Goal: Task Accomplishment & Management: Use online tool/utility

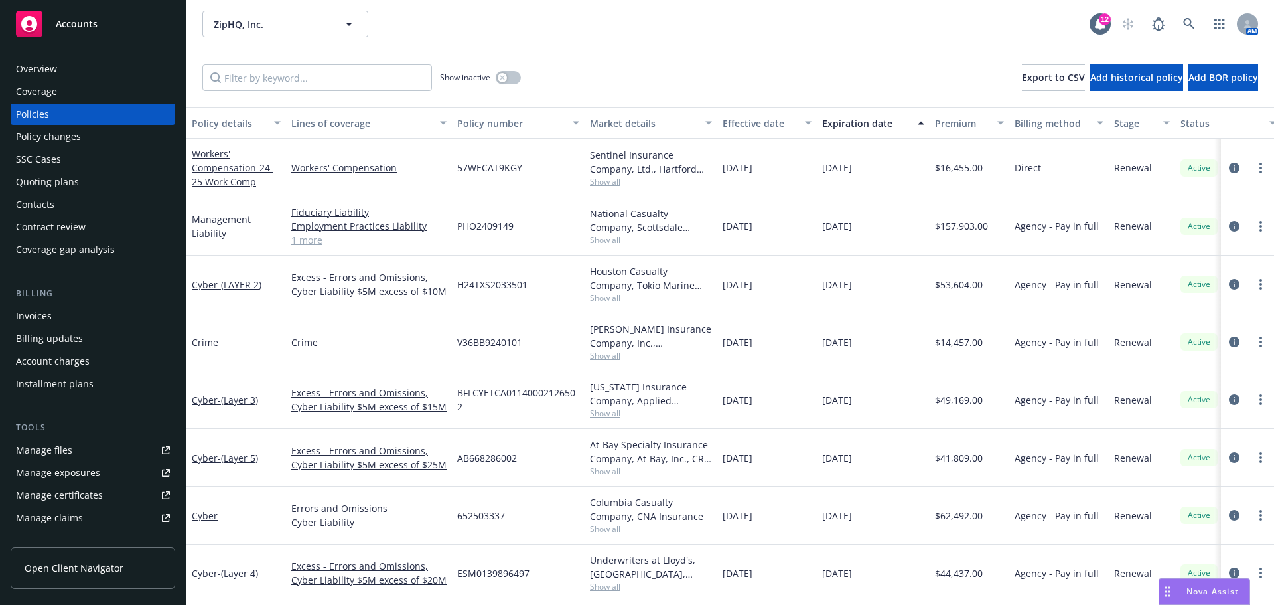
click at [78, 27] on span "Accounts" at bounding box center [77, 24] width 42 height 11
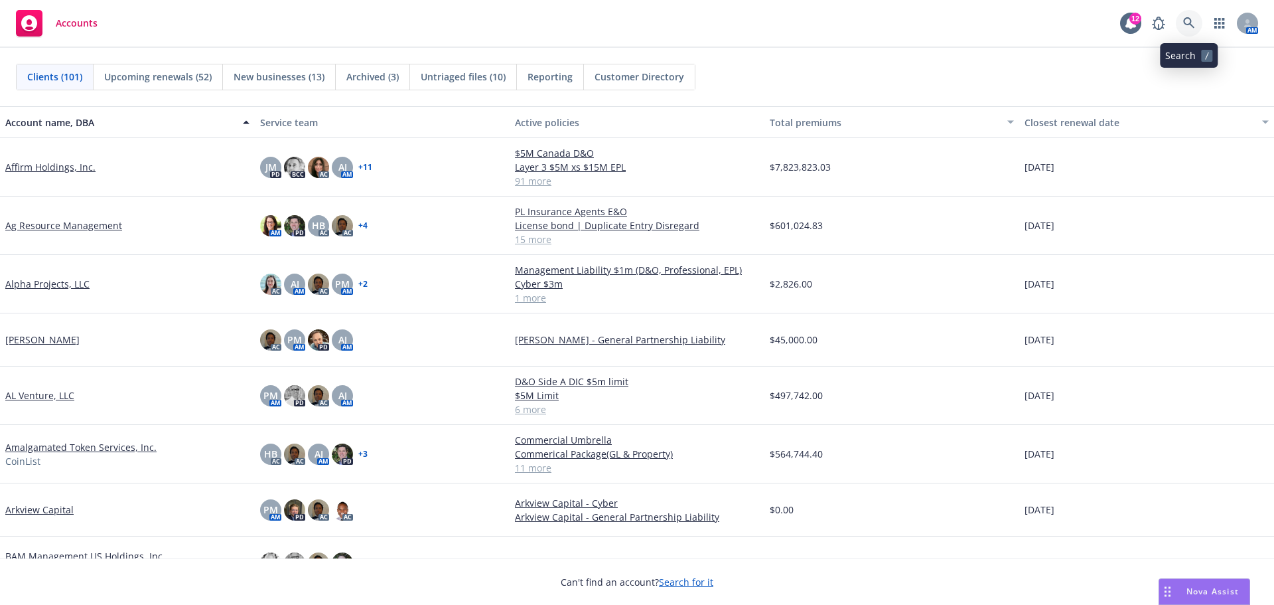
click at [1193, 22] on icon at bounding box center [1189, 23] width 12 height 12
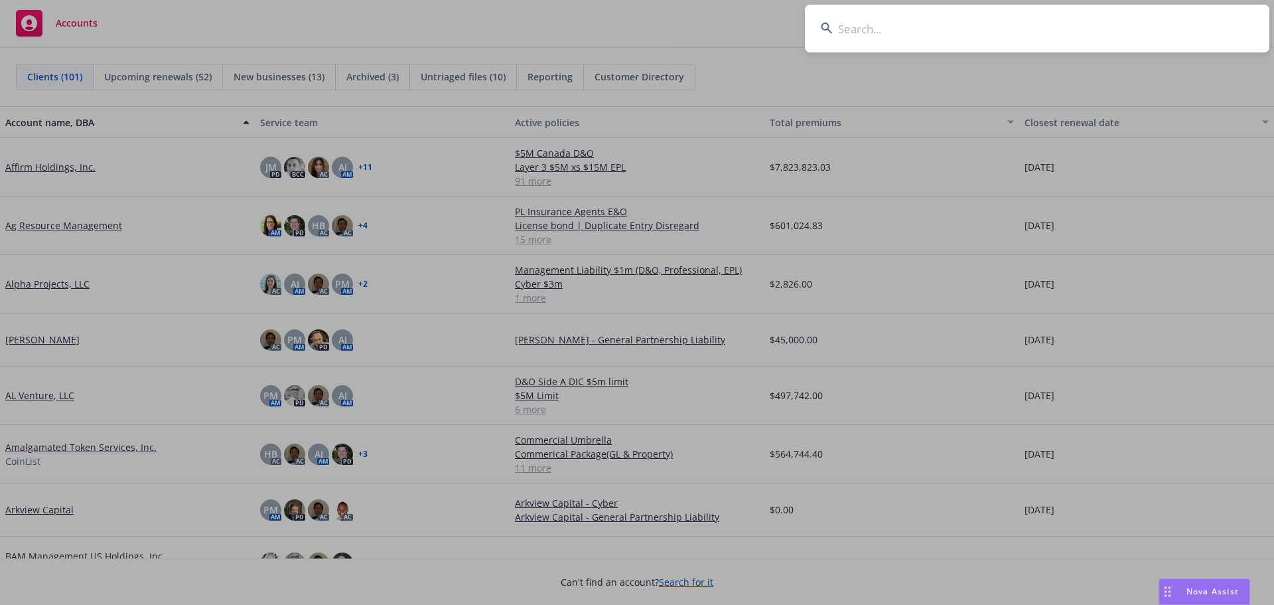
click at [848, 29] on input at bounding box center [1037, 29] width 465 height 48
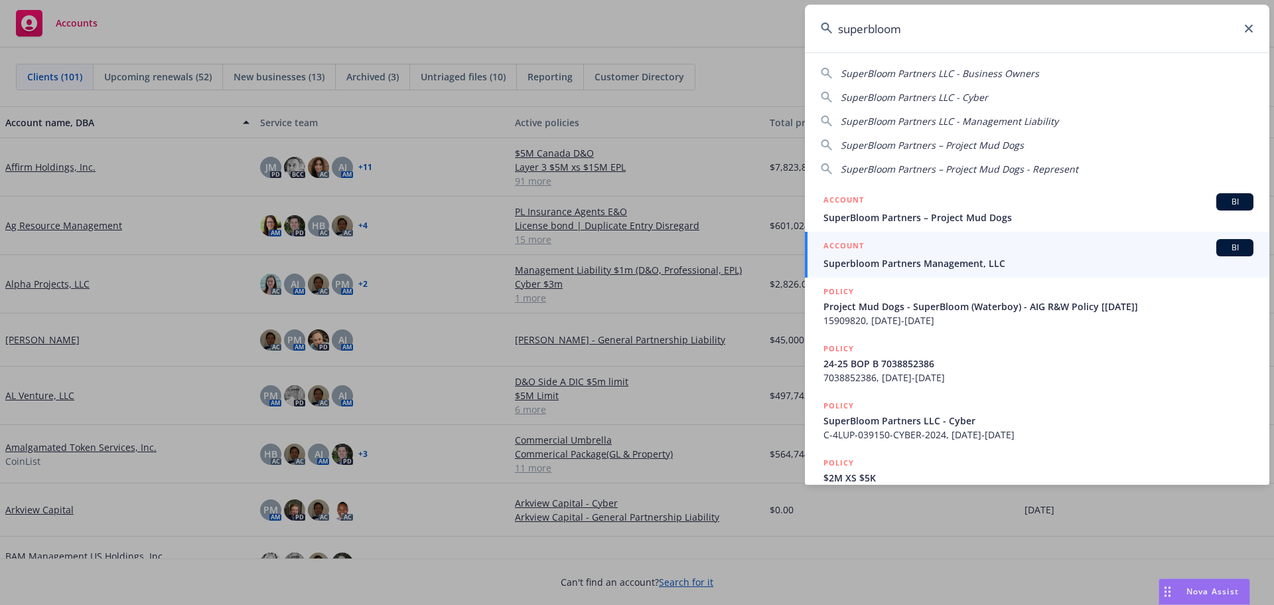
type input "superbloom"
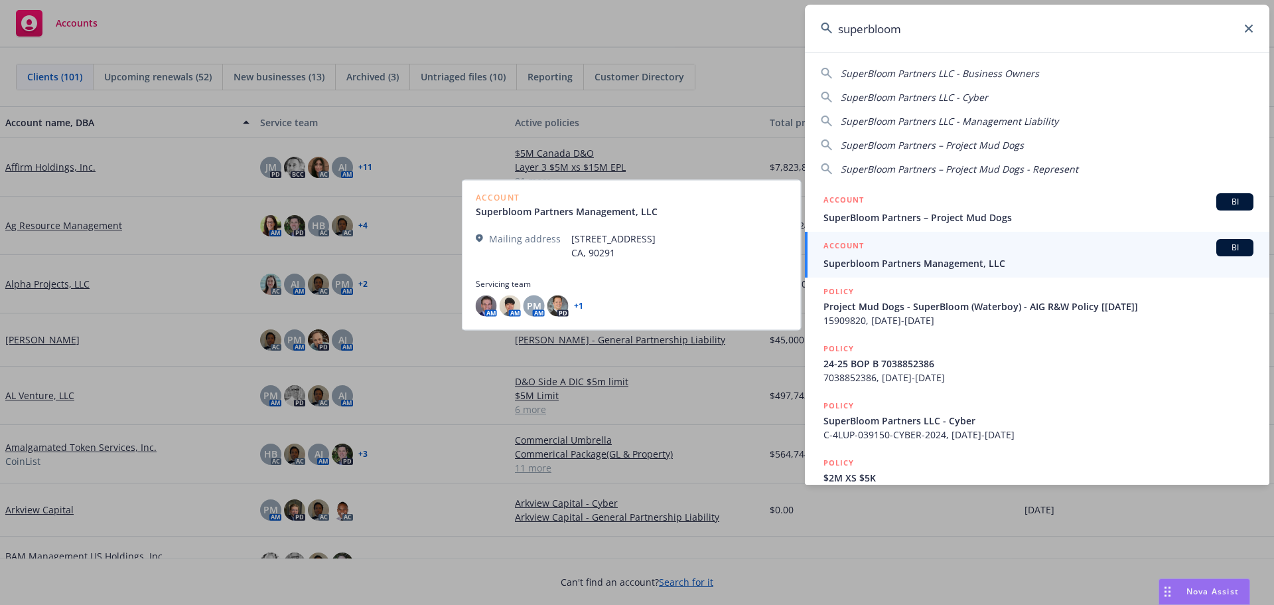
click at [897, 261] on span "Superbloom Partners Management, LLC" at bounding box center [1039, 263] width 430 height 14
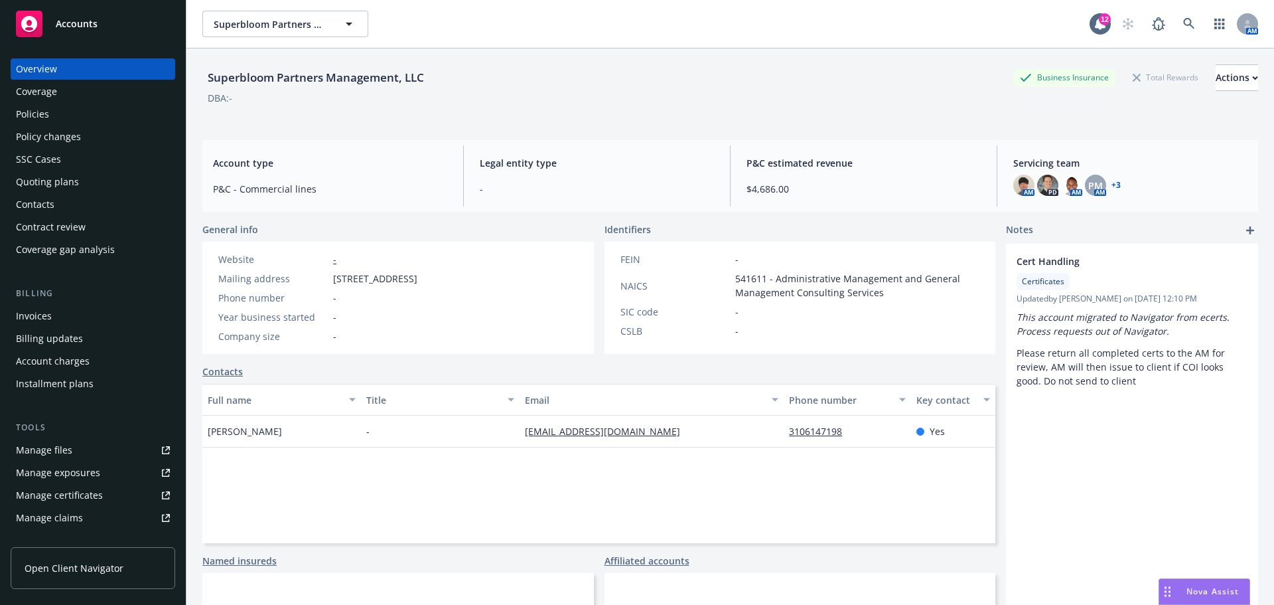
click at [46, 93] on div "Coverage" at bounding box center [36, 91] width 41 height 21
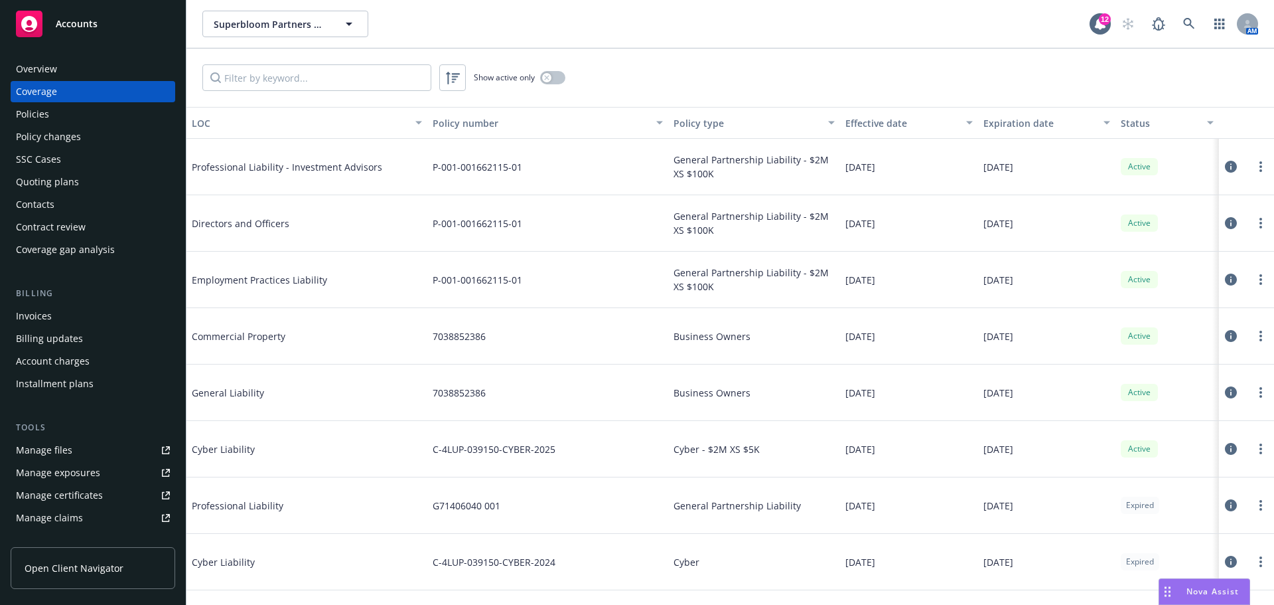
click at [42, 111] on div "Policies" at bounding box center [32, 114] width 33 height 21
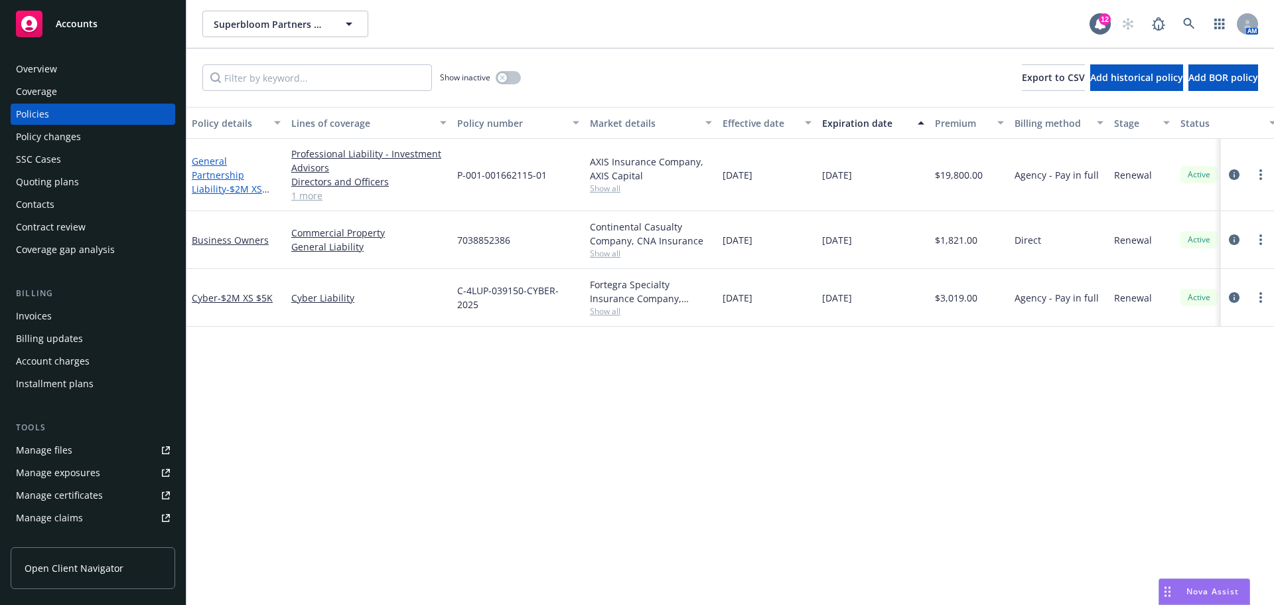
click at [216, 175] on link "General Partnership Liability - $2M XS $100K" at bounding box center [227, 182] width 70 height 54
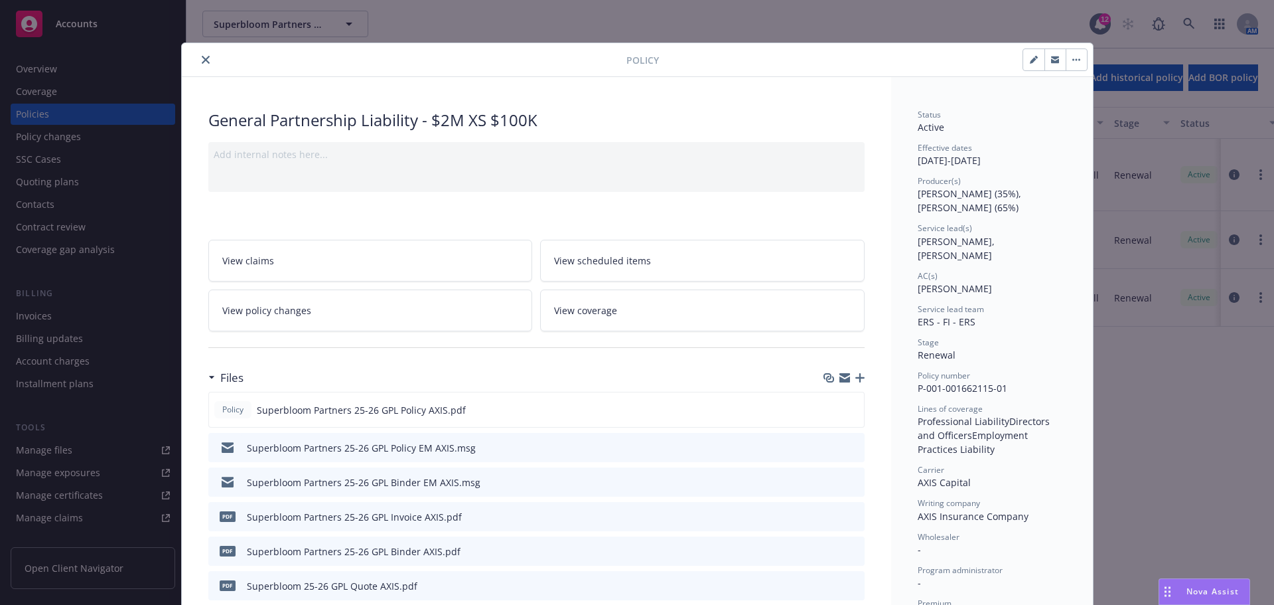
scroll to position [199, 0]
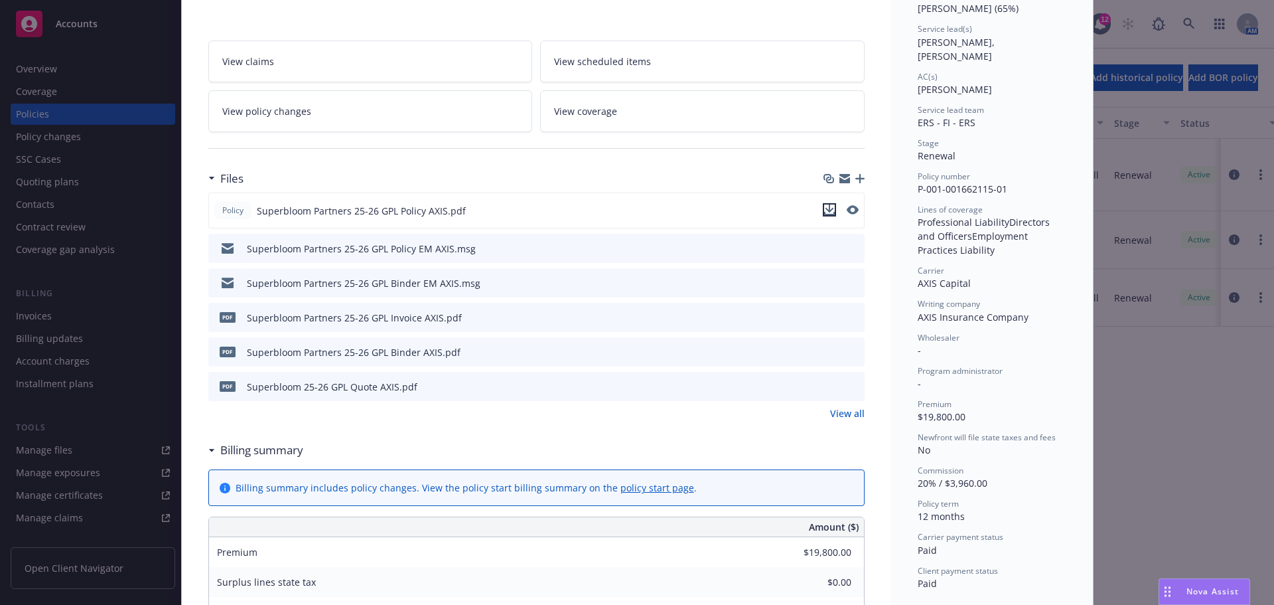
click at [826, 212] on icon "download file" at bounding box center [829, 209] width 11 height 11
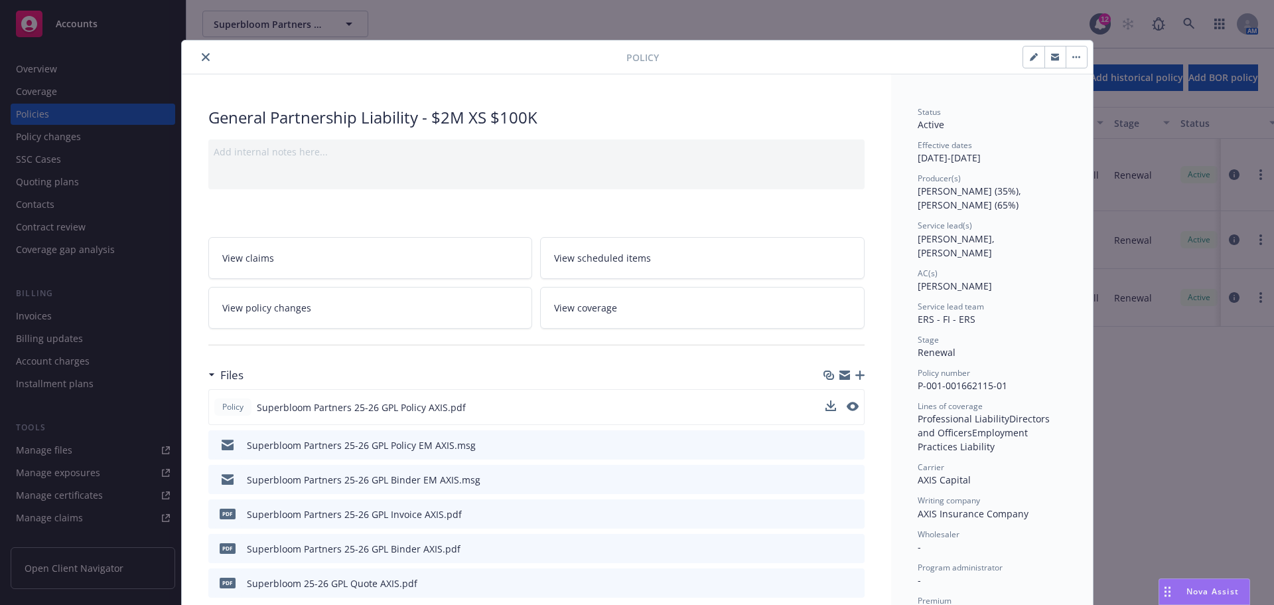
scroll to position [0, 0]
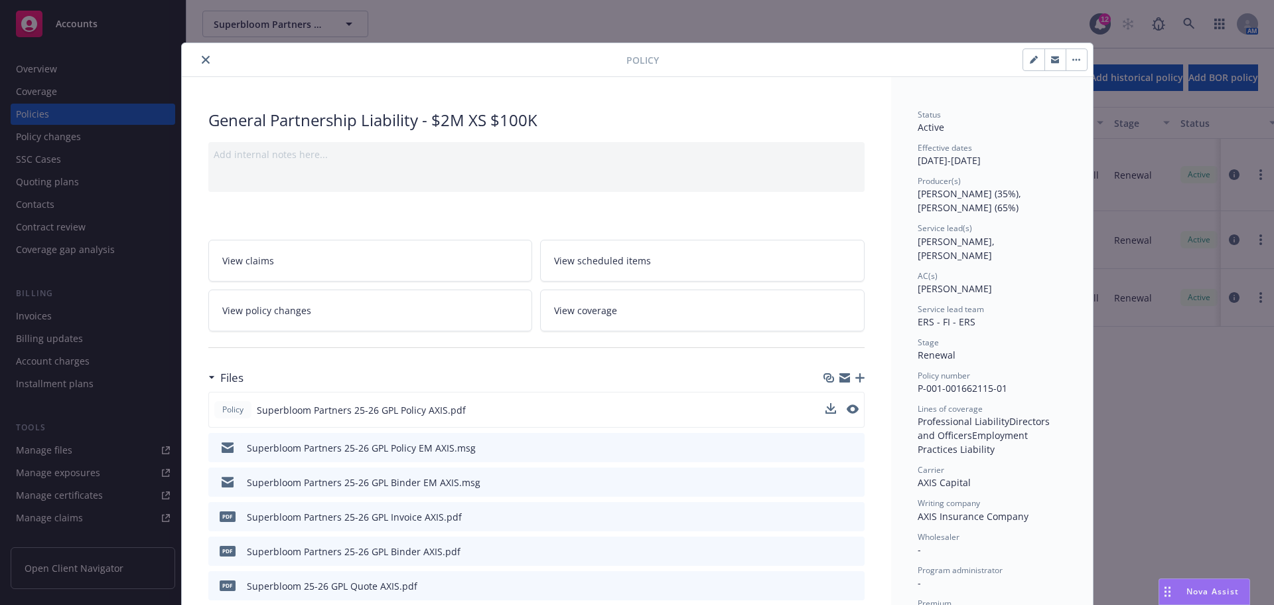
click at [202, 61] on icon "close" at bounding box center [206, 60] width 8 height 8
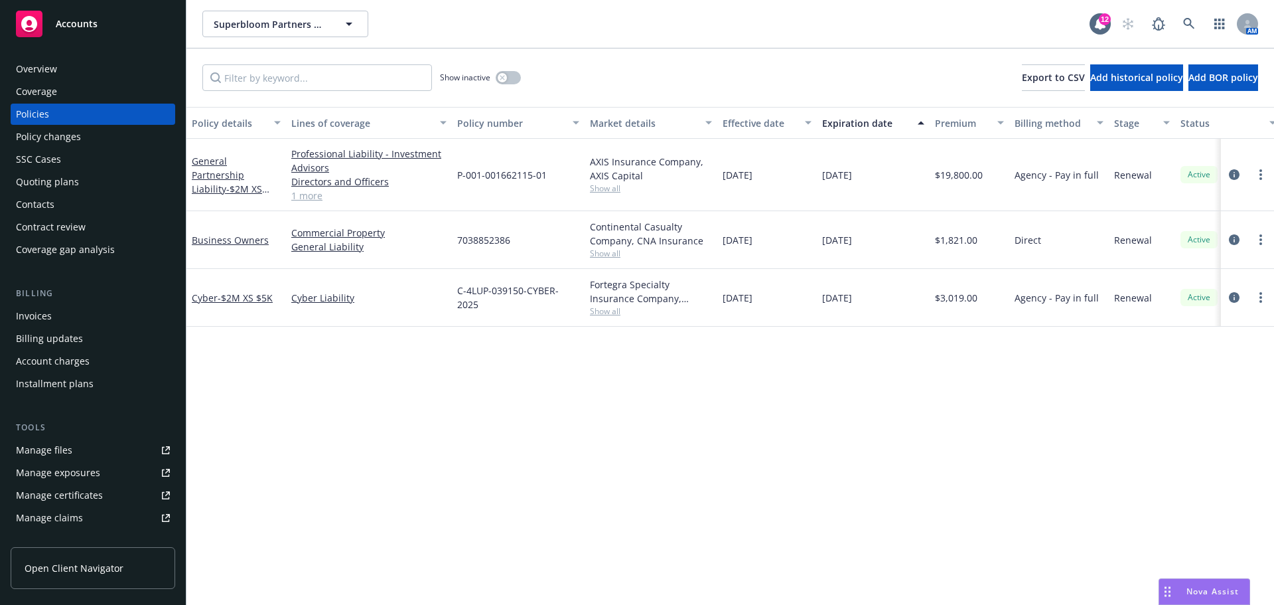
click at [96, 27] on span "Accounts" at bounding box center [77, 24] width 42 height 11
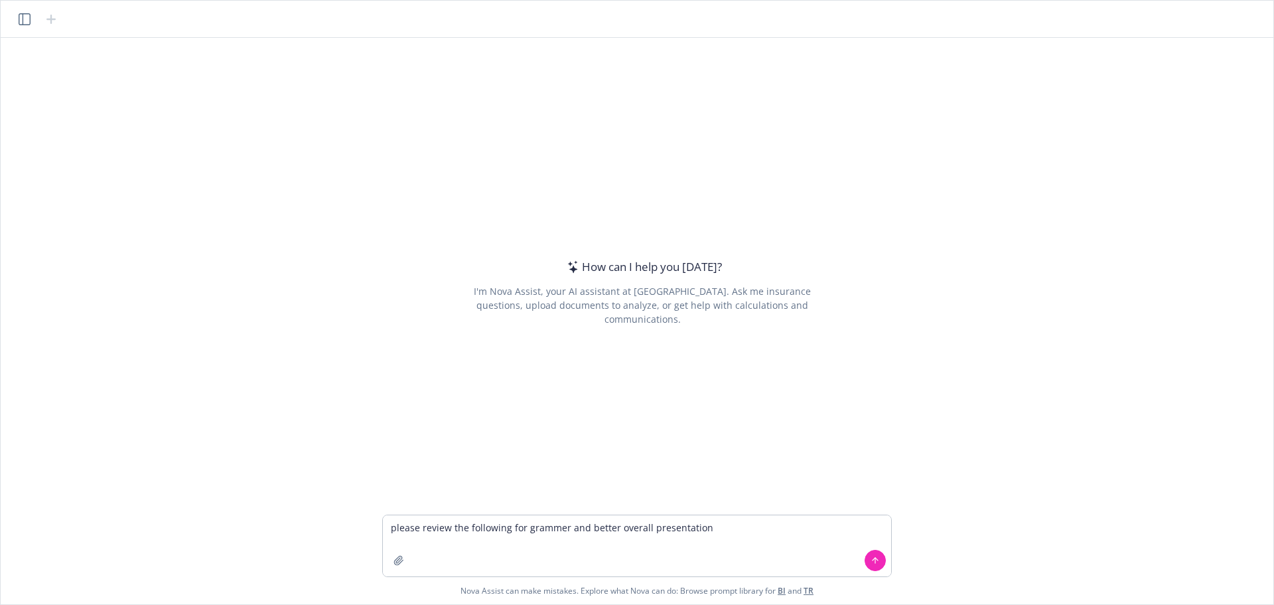
click at [558, 527] on textarea "please review the following for grammer and better overall presentation" at bounding box center [637, 545] width 508 height 61
type textarea "please review the following for grammar and better overall presentation"
click at [510, 559] on textarea "please review the following for grammar and better overall presentation" at bounding box center [637, 545] width 508 height 61
click at [721, 529] on textarea "please review the following for grammar and better overall presentation" at bounding box center [637, 545] width 508 height 61
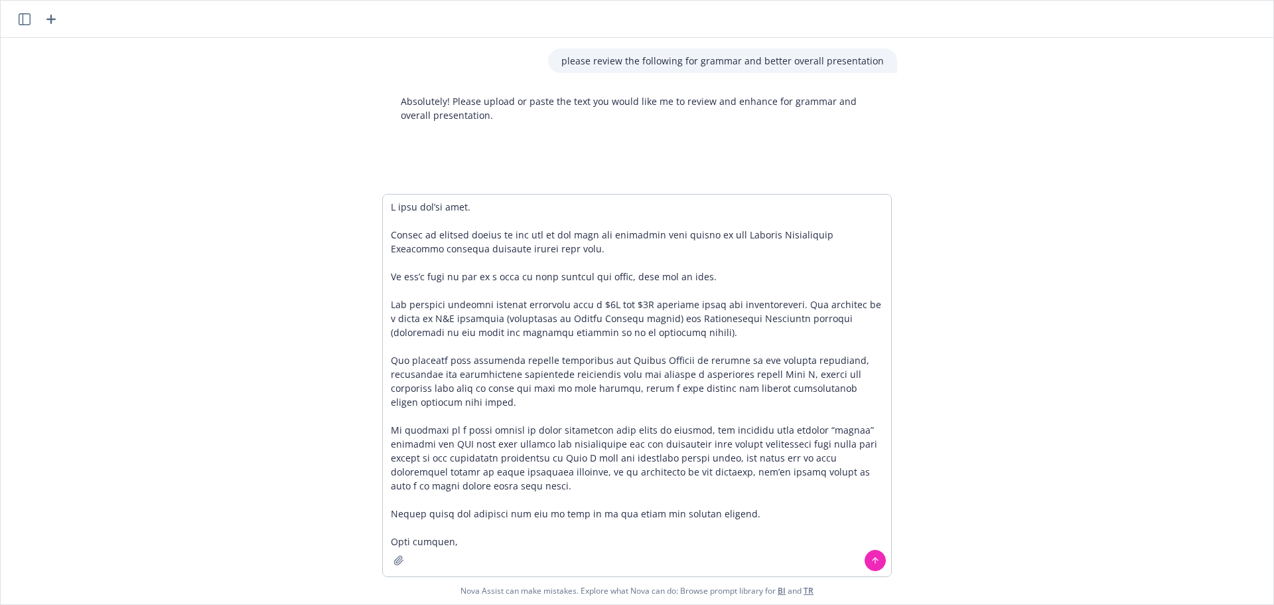
type textarea "I hope you’re well. Wanted to quickly follow up and see if you have any questio…"
click at [873, 556] on icon at bounding box center [875, 559] width 9 height 9
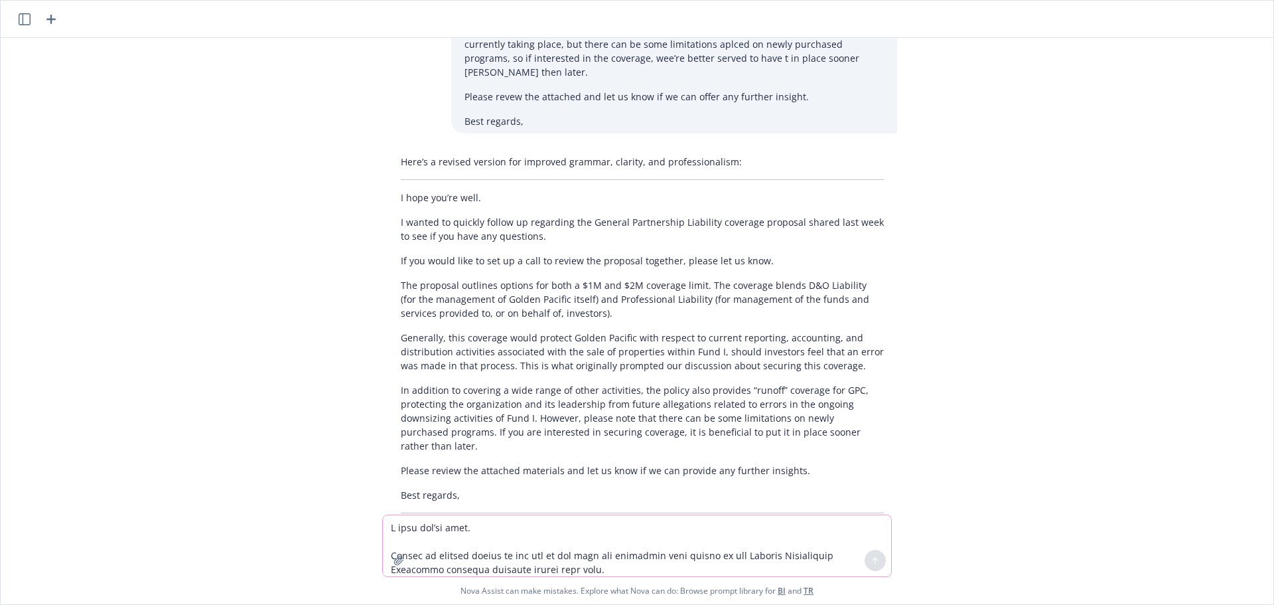
scroll to position [392, 0]
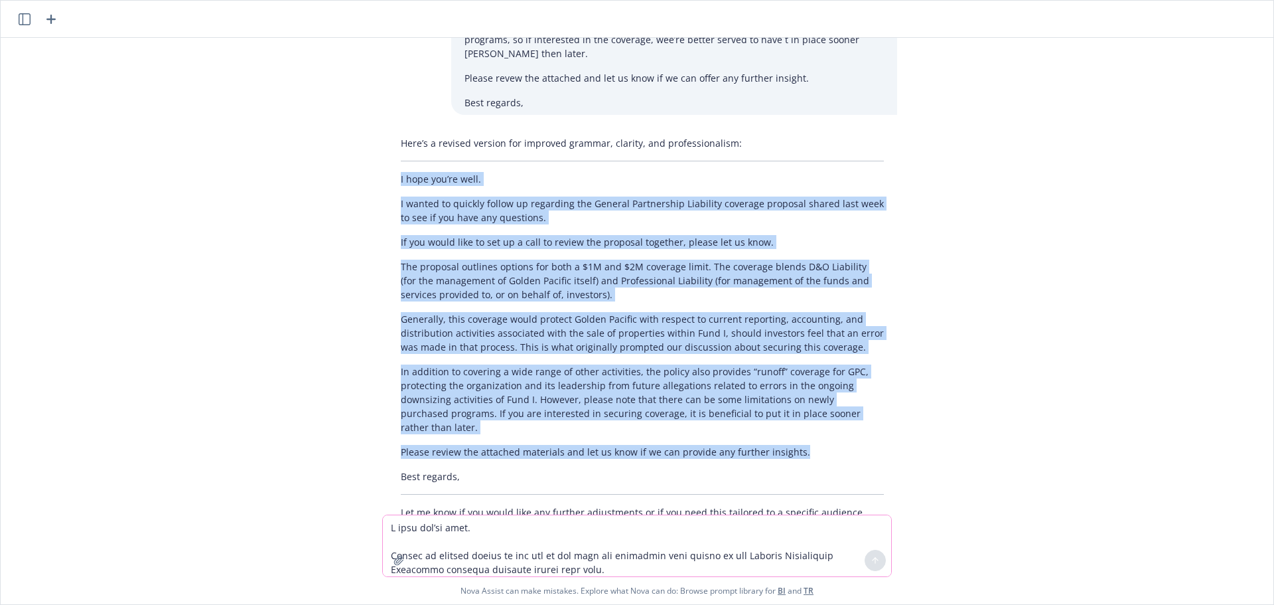
drag, startPoint x: 396, startPoint y: 151, endPoint x: 849, endPoint y: 419, distance: 526.1
click at [849, 419] on div "Here’s a revised version for improved grammar, clarity, and professionalism: I …" at bounding box center [643, 328] width 510 height 394
copy div "I hope you’re well. I wanted to quickly follow up regarding the General Partner…"
click at [635, 269] on p "The proposal outlines options for both a $1M and $2M coverage limit. The covera…" at bounding box center [642, 280] width 483 height 42
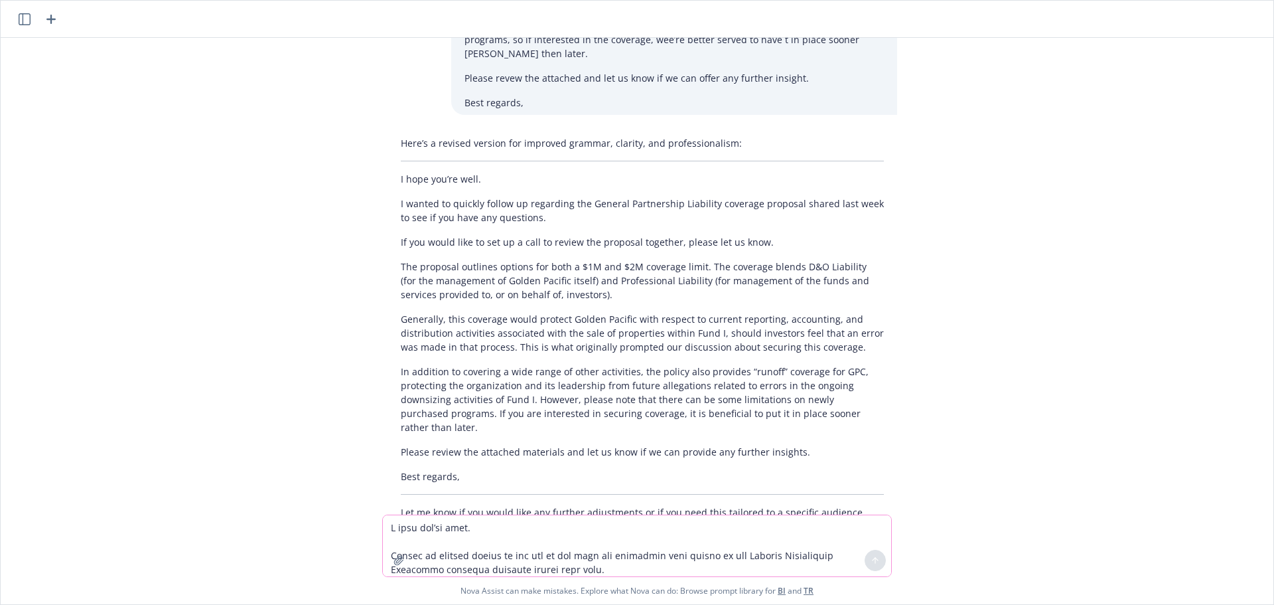
click at [479, 226] on div "Here’s a revised version for improved grammar, clarity, and professionalism: I …" at bounding box center [643, 328] width 510 height 394
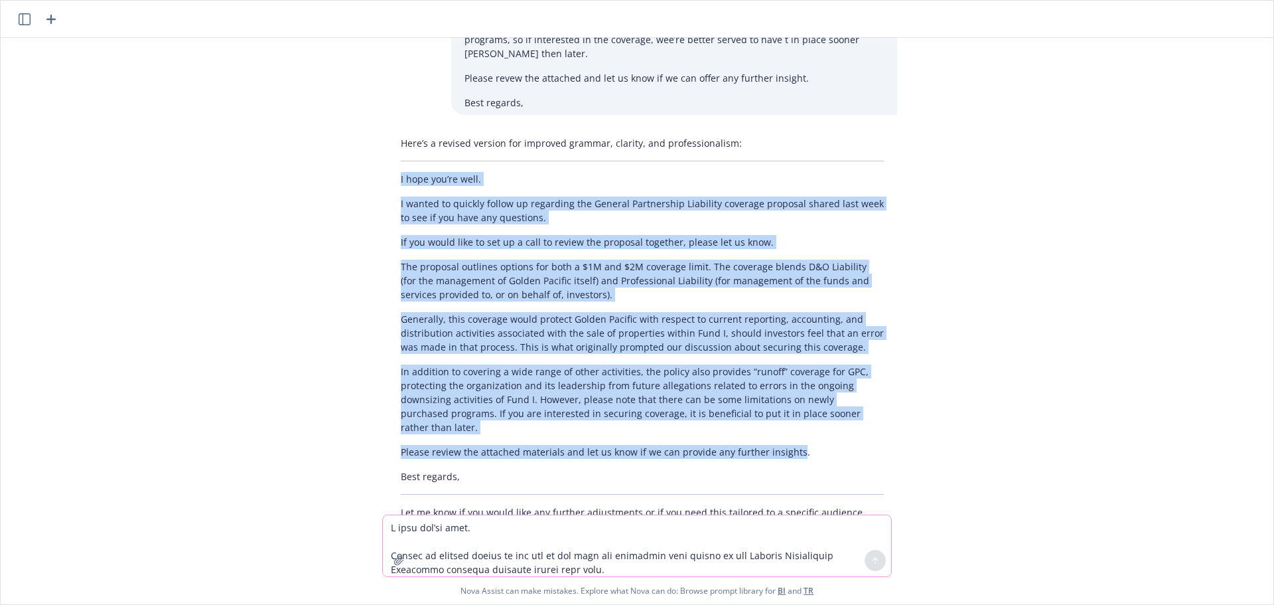
drag, startPoint x: 397, startPoint y: 151, endPoint x: 774, endPoint y: 415, distance: 459.9
click at [787, 417] on div "Here’s a revised version for improved grammar, clarity, and professionalism: I …" at bounding box center [643, 328] width 510 height 394
copy div "I hope you’re well. I wanted to quickly follow up regarding the General Partner…"
click at [220, 220] on div "please review the following for grammar and better overall presentation Absolut…" at bounding box center [637, 276] width 1262 height 477
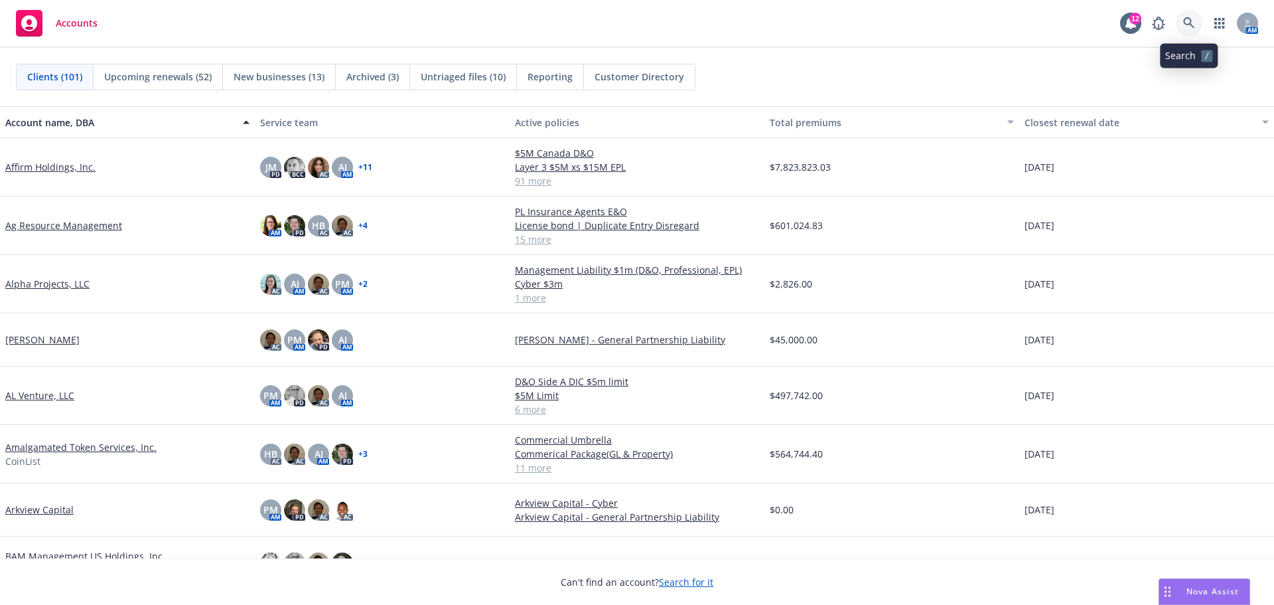
click at [1189, 25] on icon at bounding box center [1189, 23] width 12 height 12
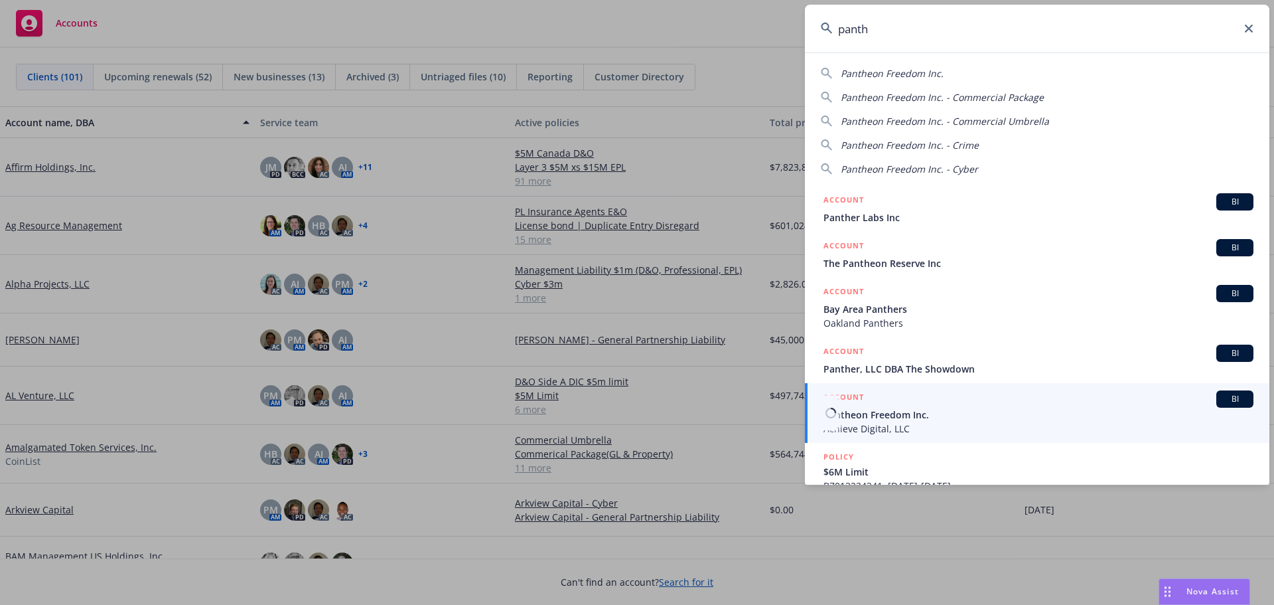
type input "panth"
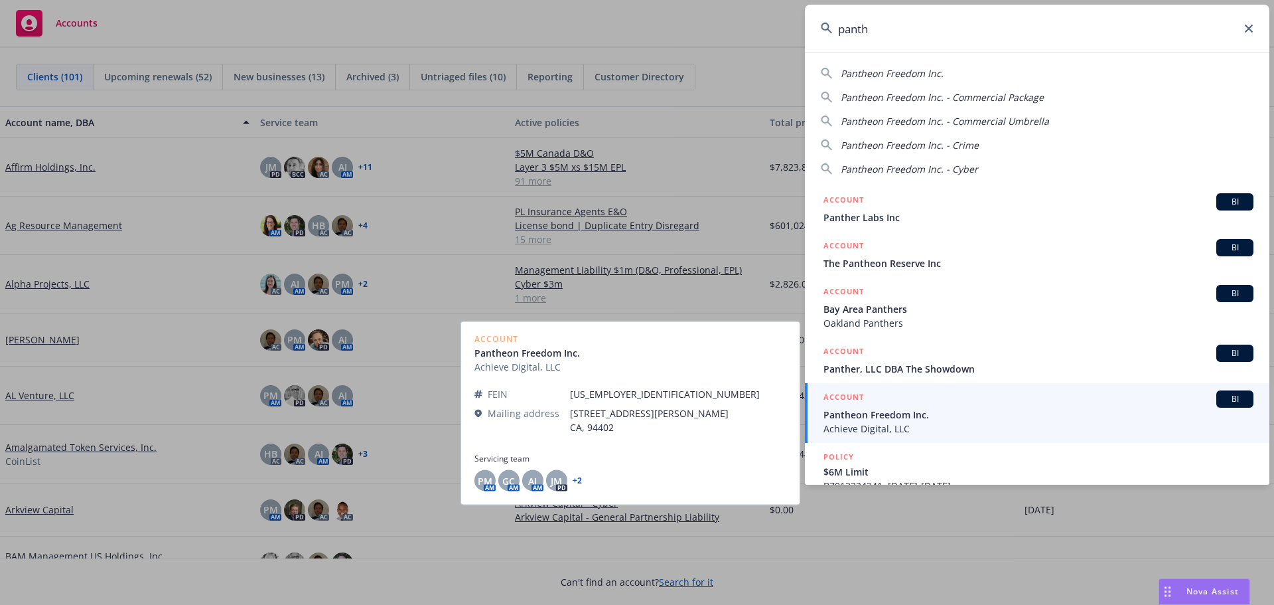
click at [878, 415] on span "Pantheon Freedom Inc." at bounding box center [1039, 414] width 430 height 14
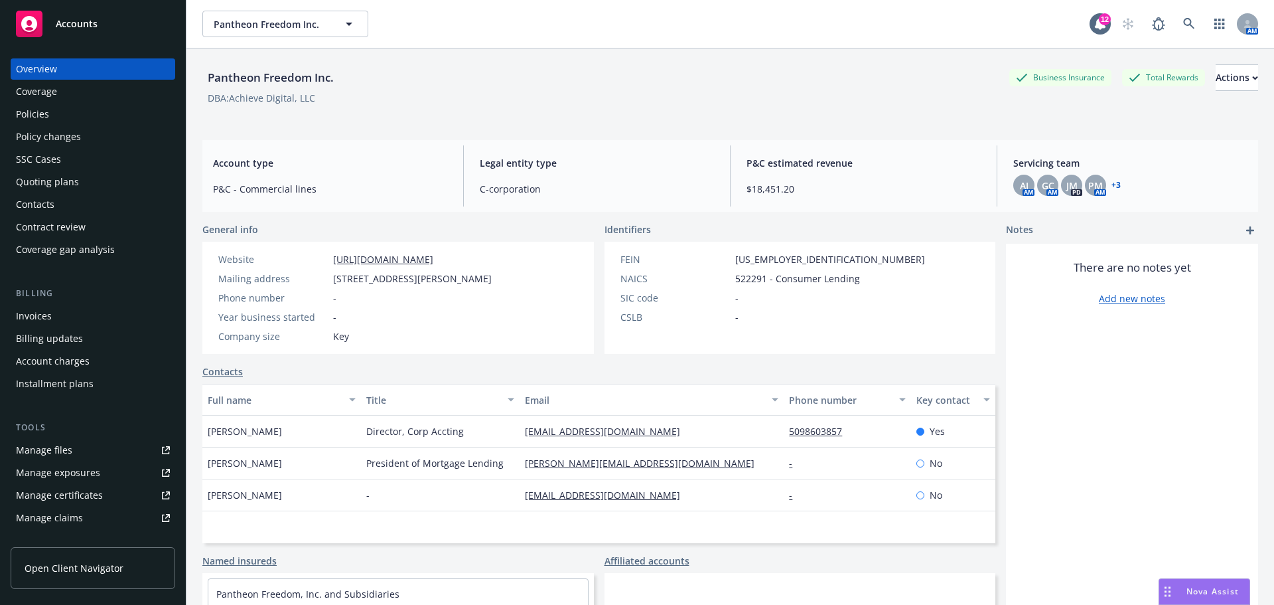
click at [44, 115] on div "Policies" at bounding box center [32, 114] width 33 height 21
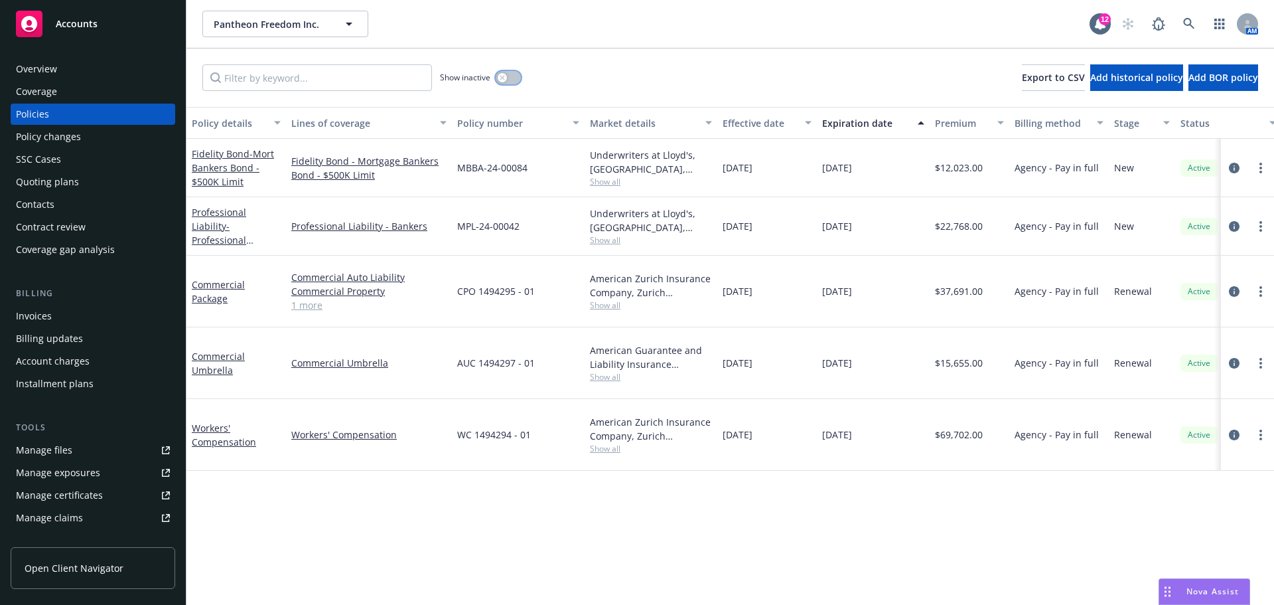
click at [514, 72] on button "button" at bounding box center [508, 77] width 25 height 13
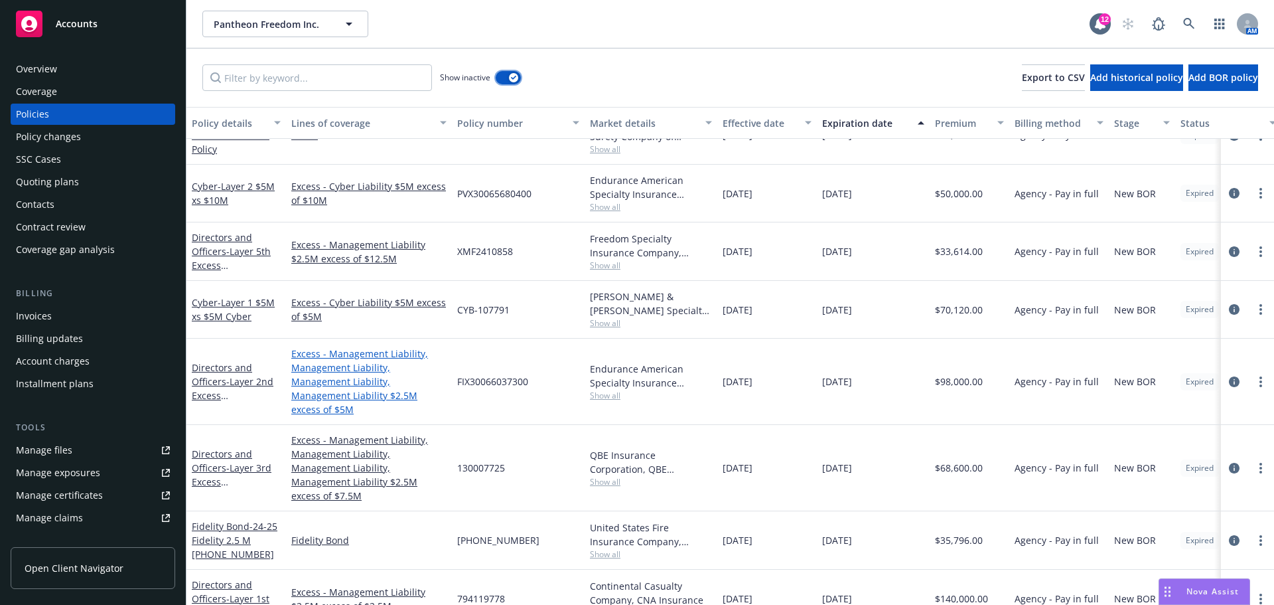
scroll to position [1355, 0]
